Goal: Information Seeking & Learning: Learn about a topic

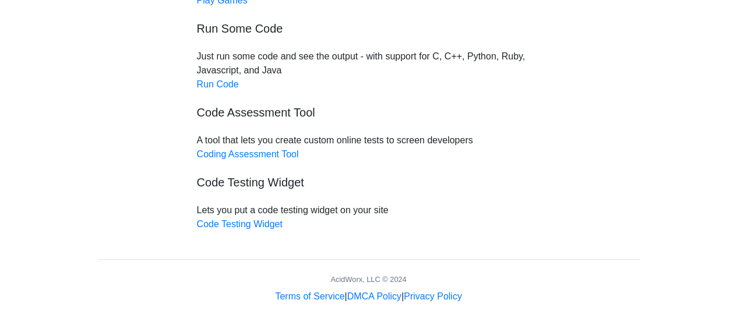
scroll to position [207, 0]
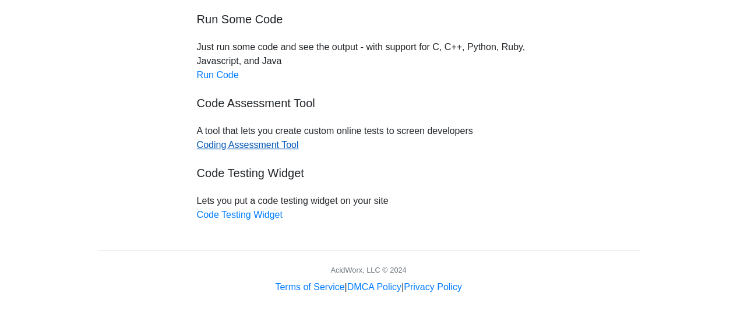
click at [249, 140] on link "Coding Assessment Tool" at bounding box center [248, 145] width 102 height 10
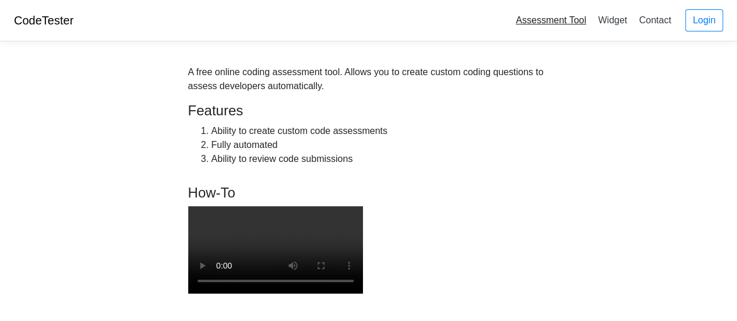
click at [562, 17] on link "Assessment Tool" at bounding box center [551, 19] width 80 height 19
click at [548, 70] on div "A free online coding assessment tool. Allows you to create custom coding questi…" at bounding box center [368, 79] width 361 height 28
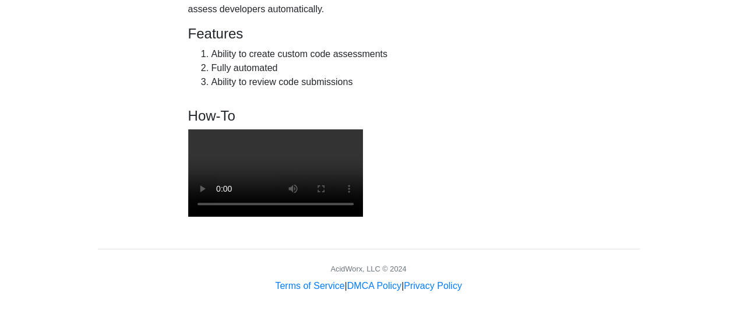
scroll to position [100, 0]
click at [363, 217] on video at bounding box center [275, 172] width 175 height 87
